Goal: Task Accomplishment & Management: Manage account settings

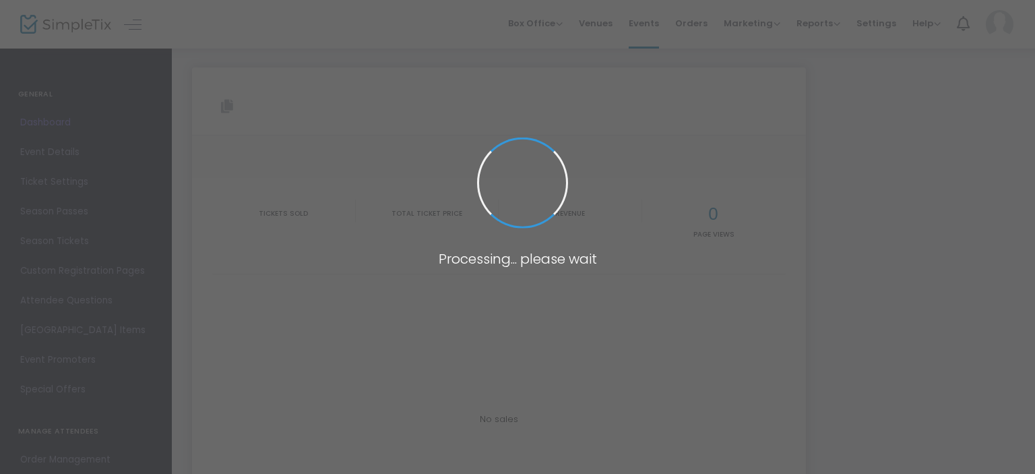
type input "[URL][DOMAIN_NAME]"
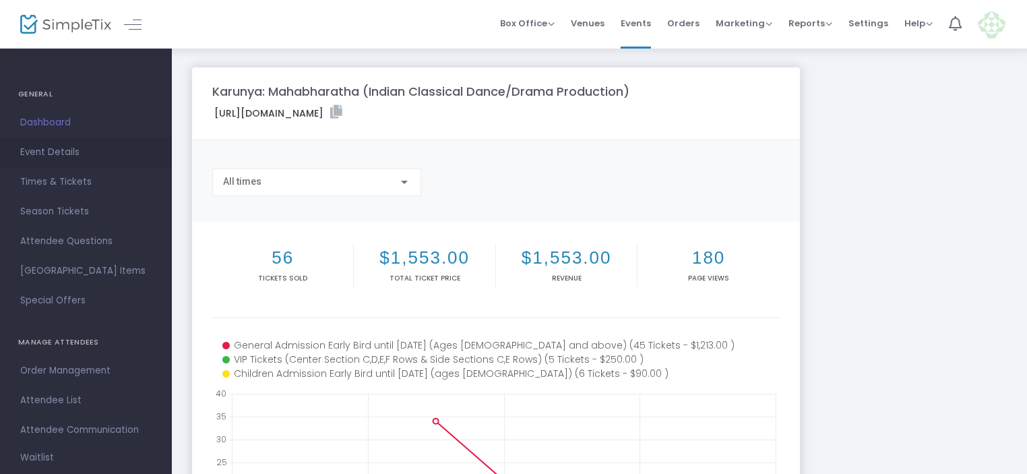
click at [36, 146] on span "Event Details" at bounding box center [85, 152] width 131 height 18
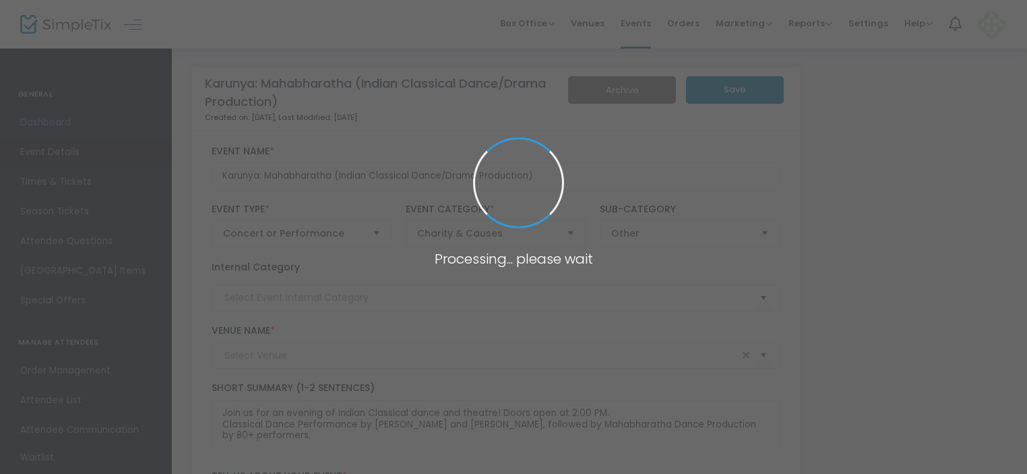
type input "[PERSON_NAME][GEOGRAPHIC_DATA] ([GEOGRAPHIC_DATA])"
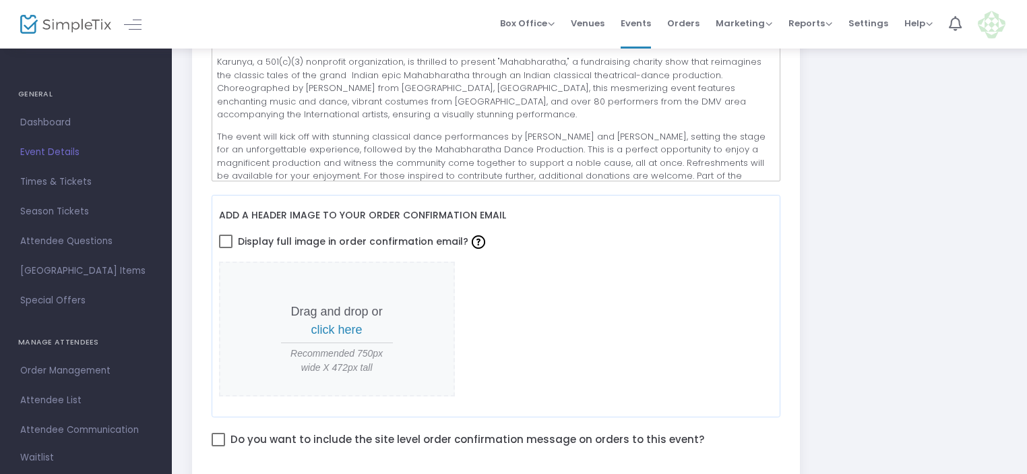
scroll to position [472, 0]
click at [464, 169] on p "The event will kick off with stunning classical dance performances by [PERSON_N…" at bounding box center [495, 168] width 557 height 79
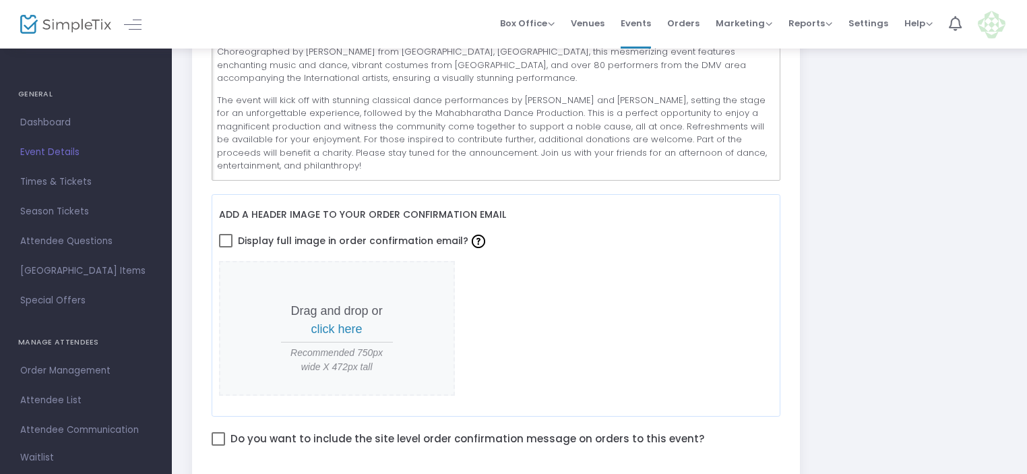
scroll to position [62, 0]
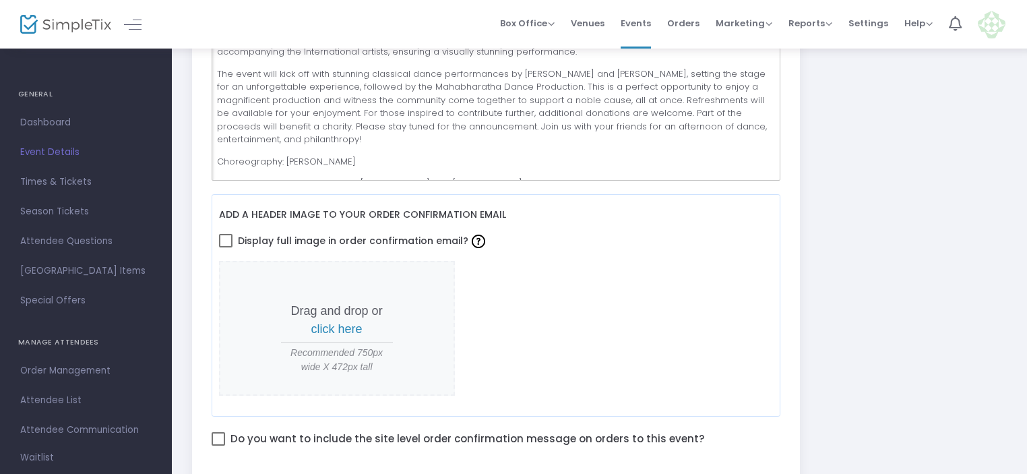
click at [393, 135] on p "The event will kick off with stunning classical dance performances by [PERSON_N…" at bounding box center [495, 106] width 557 height 79
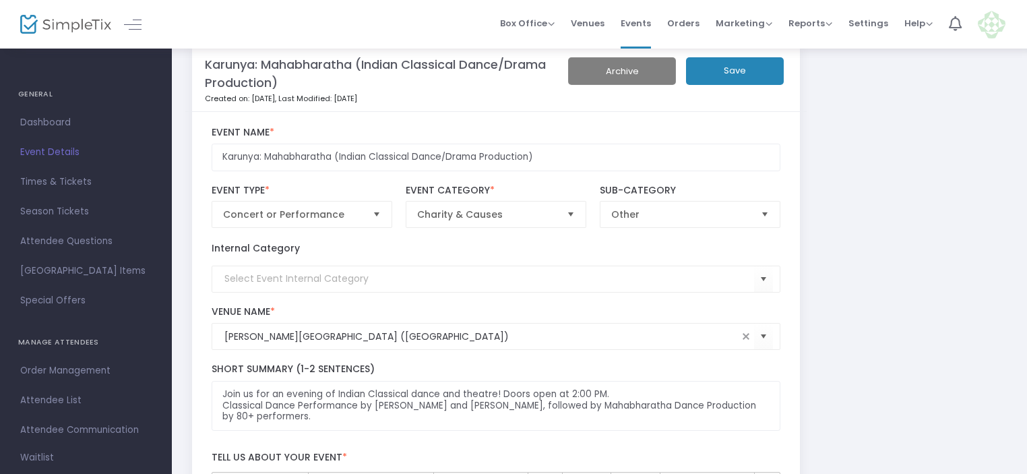
scroll to position [0, 0]
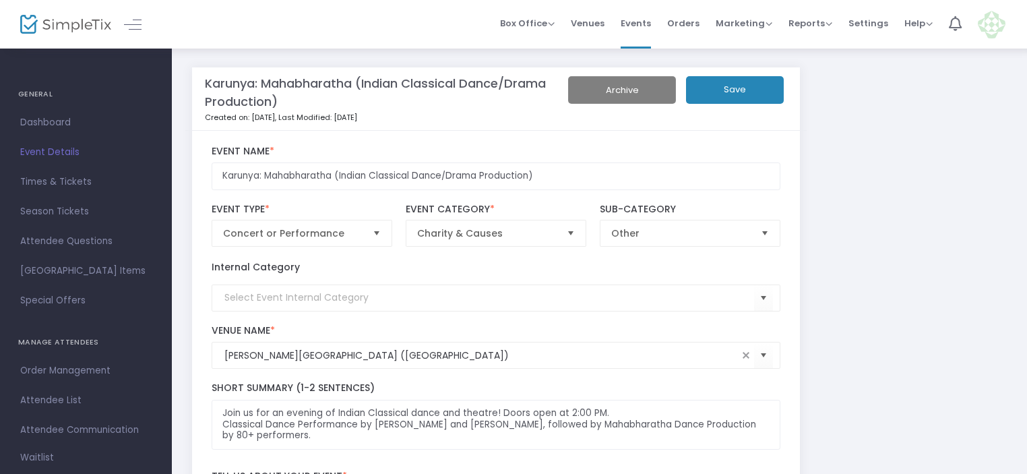
click at [730, 86] on button "Save" at bounding box center [735, 90] width 98 height 28
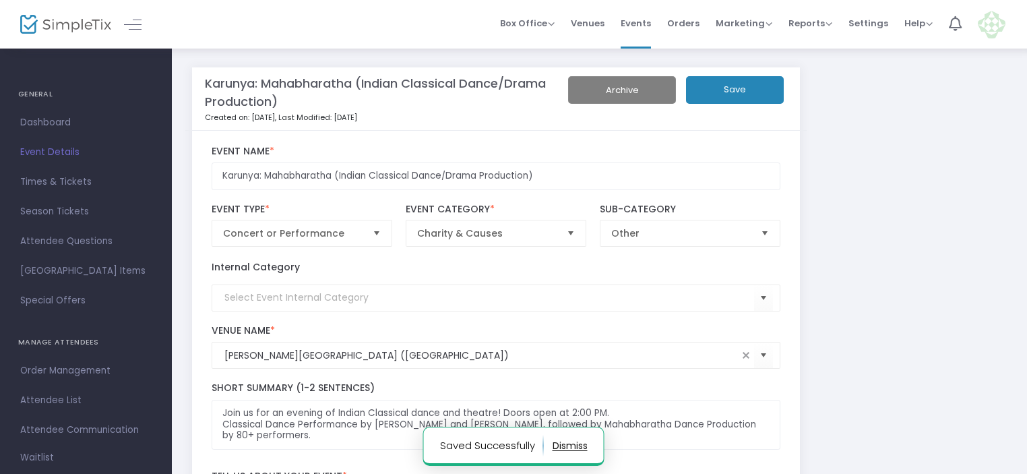
click at [30, 94] on h4 "GENERAL" at bounding box center [85, 94] width 135 height 27
click at [30, 115] on span "Dashboard" at bounding box center [85, 123] width 131 height 18
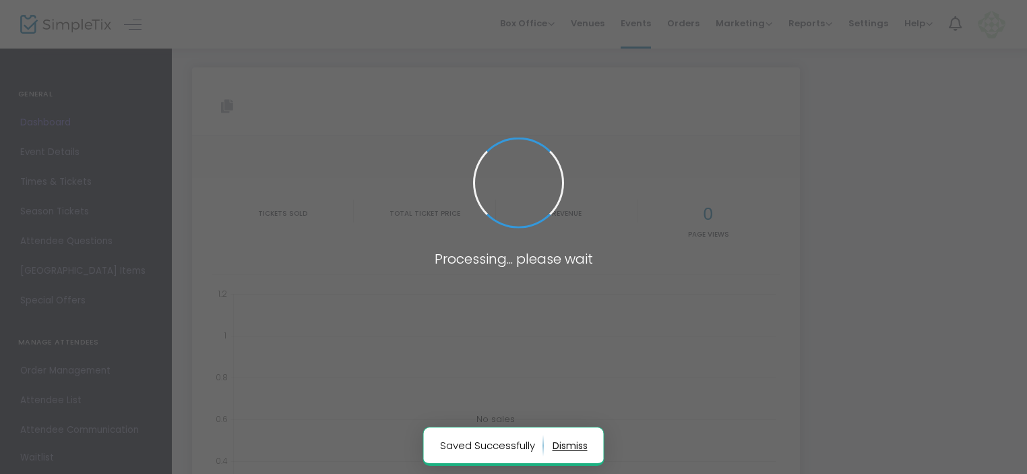
type input "[URL][DOMAIN_NAME]"
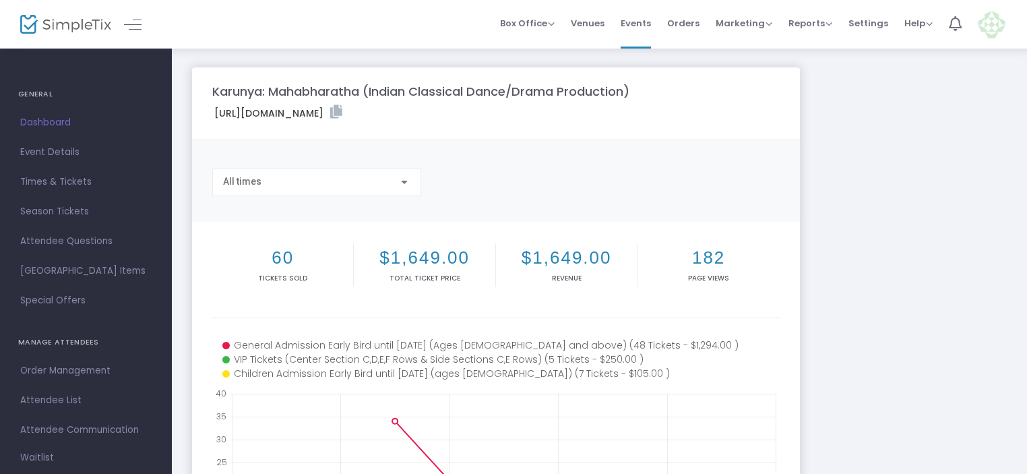
click at [24, 94] on h4 "GENERAL" at bounding box center [85, 94] width 135 height 27
click at [39, 124] on span "Dashboard" at bounding box center [85, 123] width 131 height 18
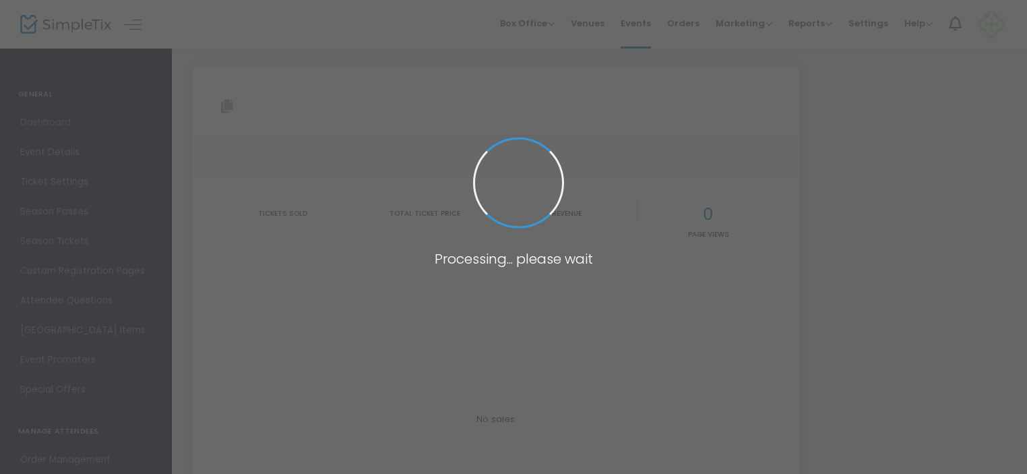
type input "[URL][DOMAIN_NAME]"
